Goal: Information Seeking & Learning: Find contact information

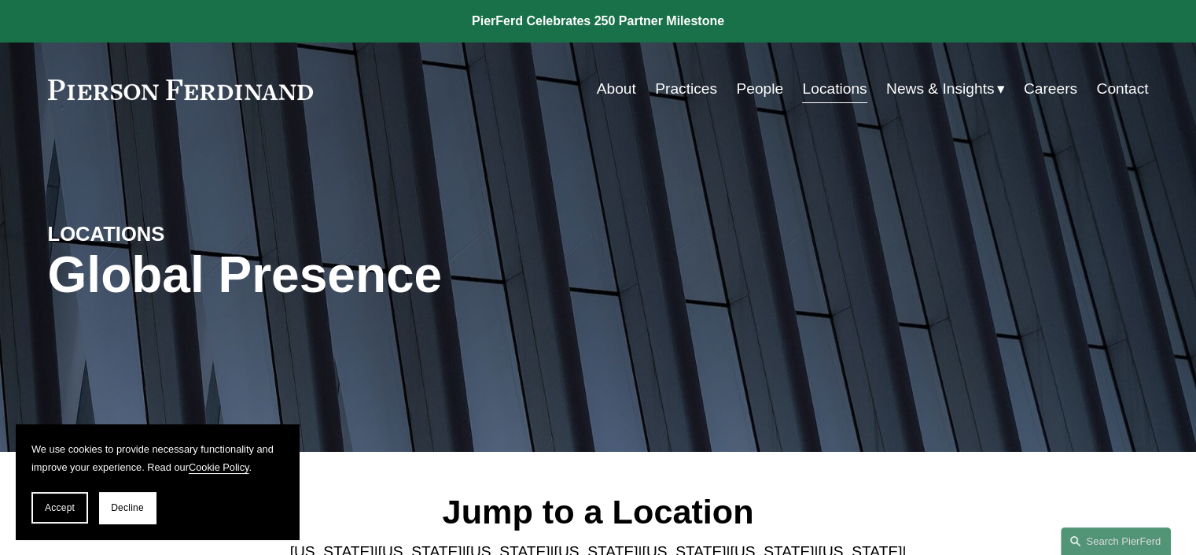
click at [685, 89] on link "Practices" at bounding box center [686, 89] width 62 height 30
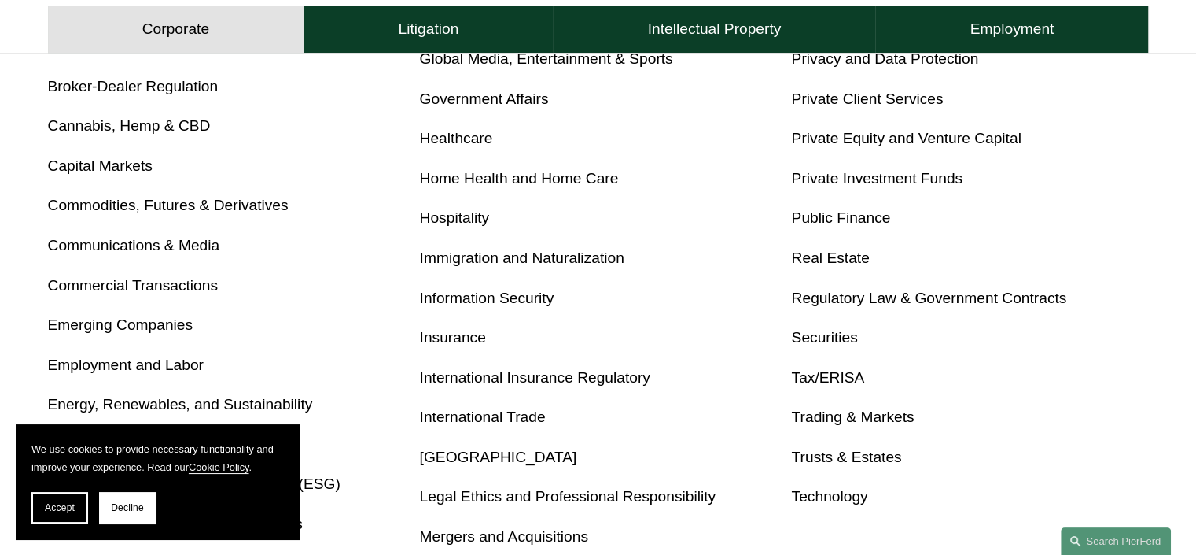
scroll to position [776, 0]
click at [810, 377] on link "Tax/ERISA" at bounding box center [827, 376] width 73 height 17
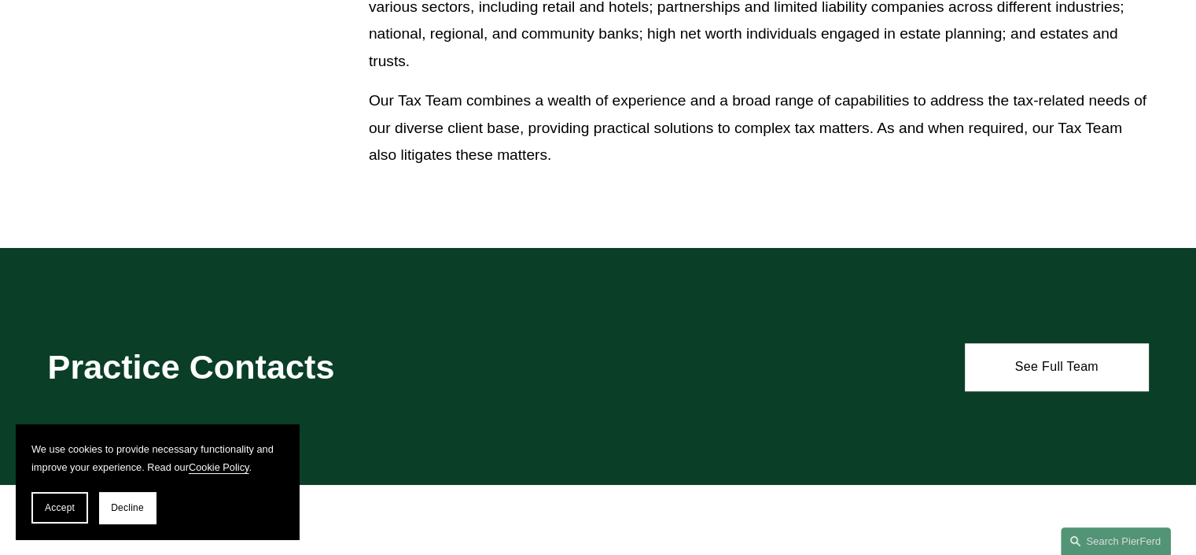
scroll to position [1111, 0]
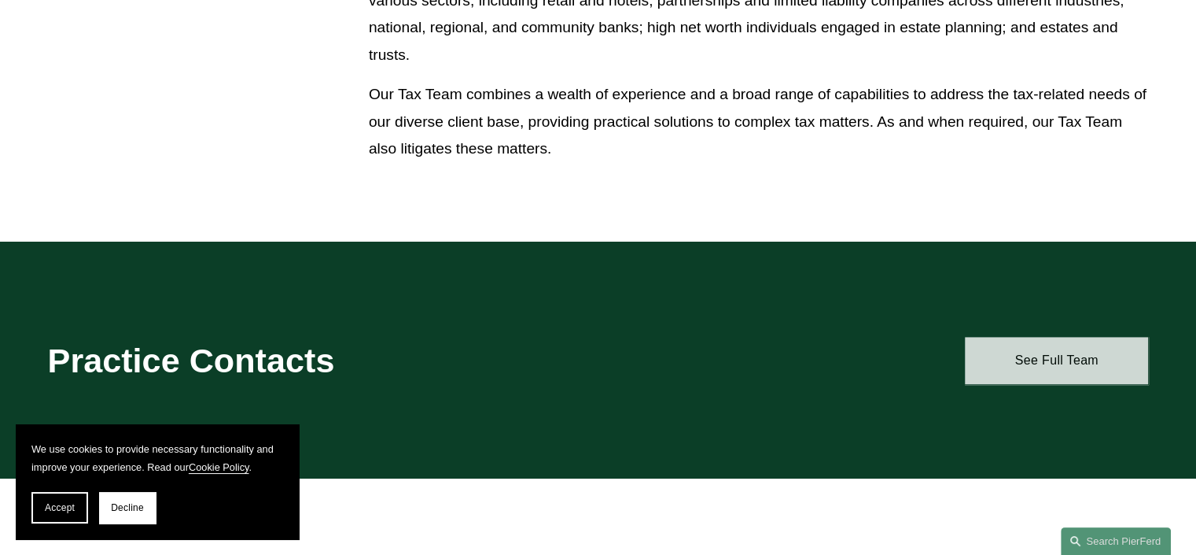
click at [1049, 362] on link "See Full Team" at bounding box center [1056, 360] width 183 height 47
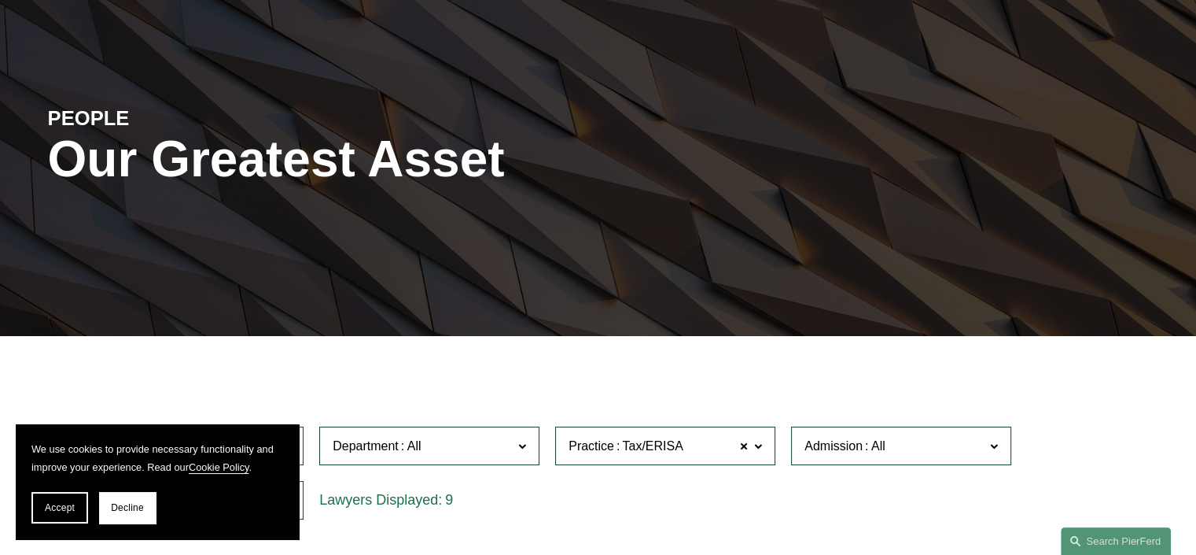
scroll to position [119, 0]
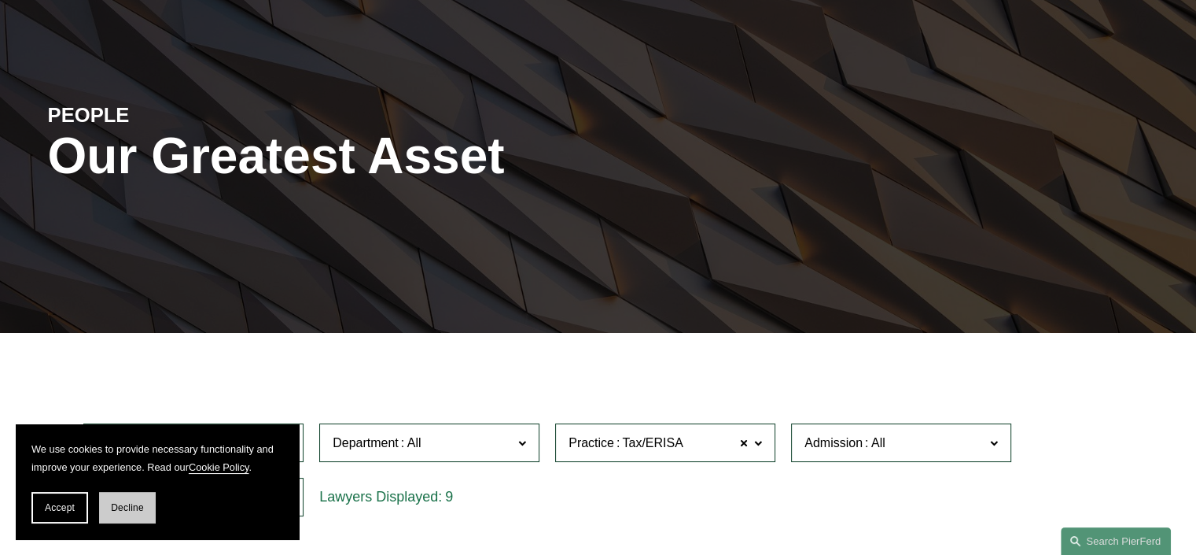
click at [128, 503] on span "Decline" at bounding box center [127, 507] width 33 height 11
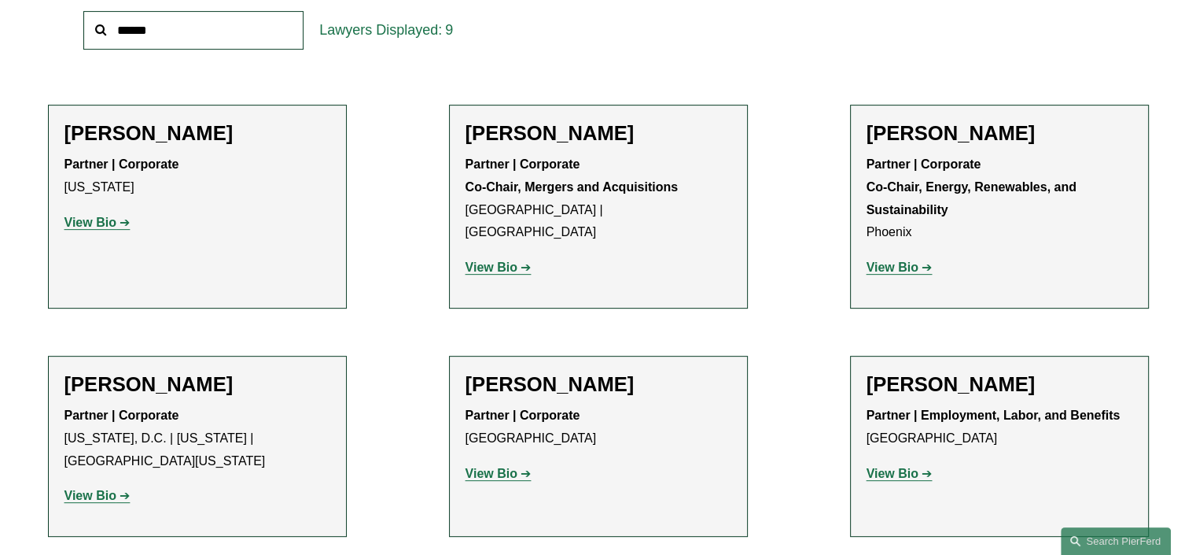
scroll to position [566, 0]
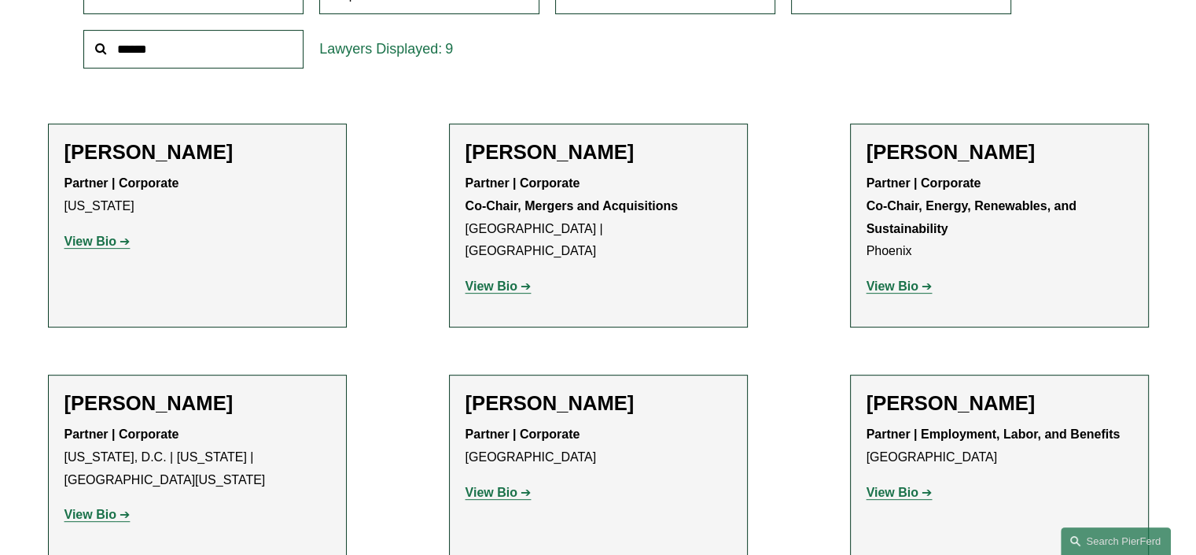
click at [122, 241] on link "View Bio" at bounding box center [98, 240] width 66 height 13
